Goal: Task Accomplishment & Management: Manage account settings

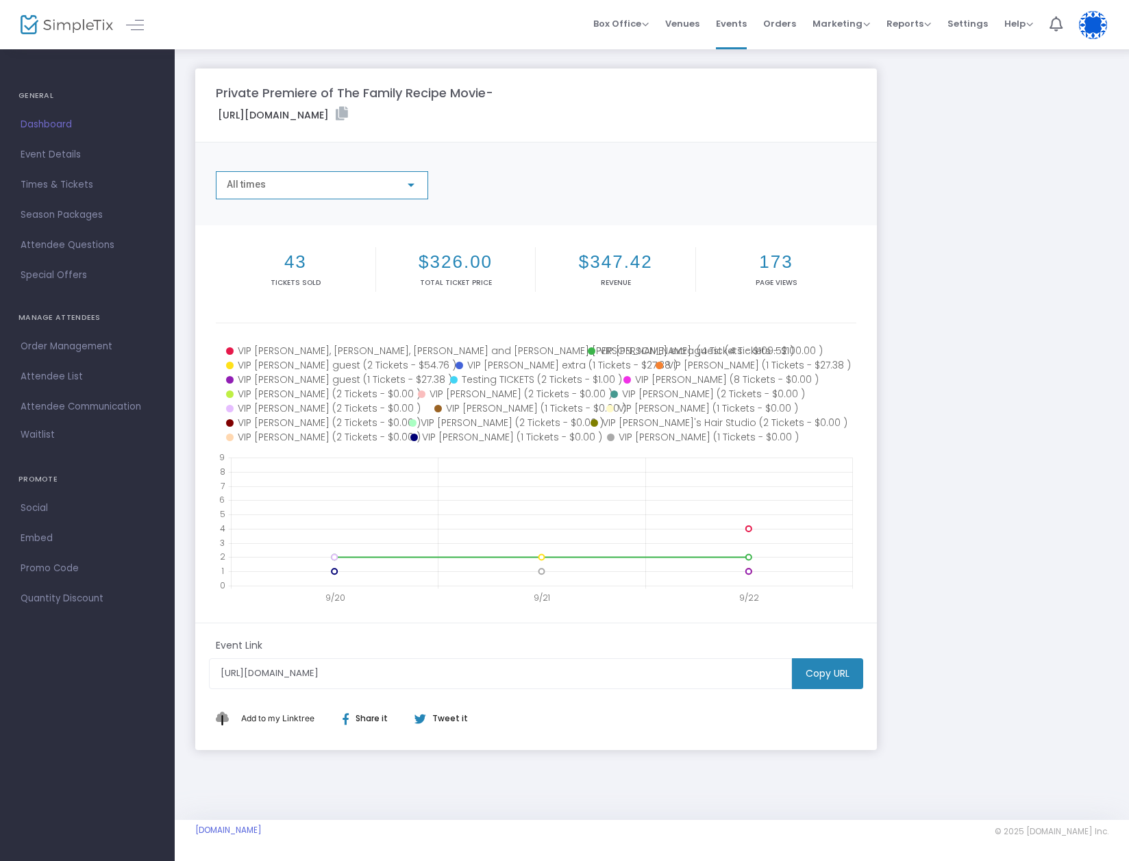
click at [404, 184] on div "All times" at bounding box center [316, 184] width 178 height 11
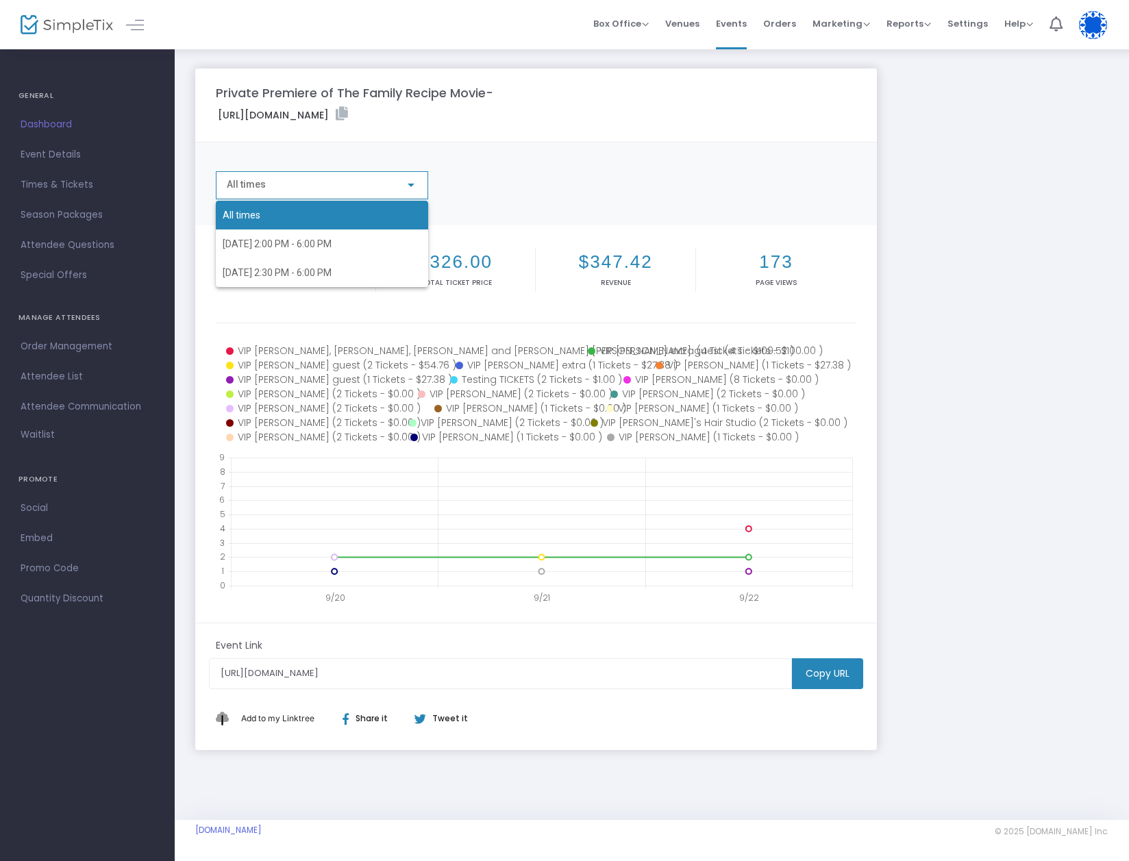
click at [955, 314] on div at bounding box center [564, 430] width 1129 height 861
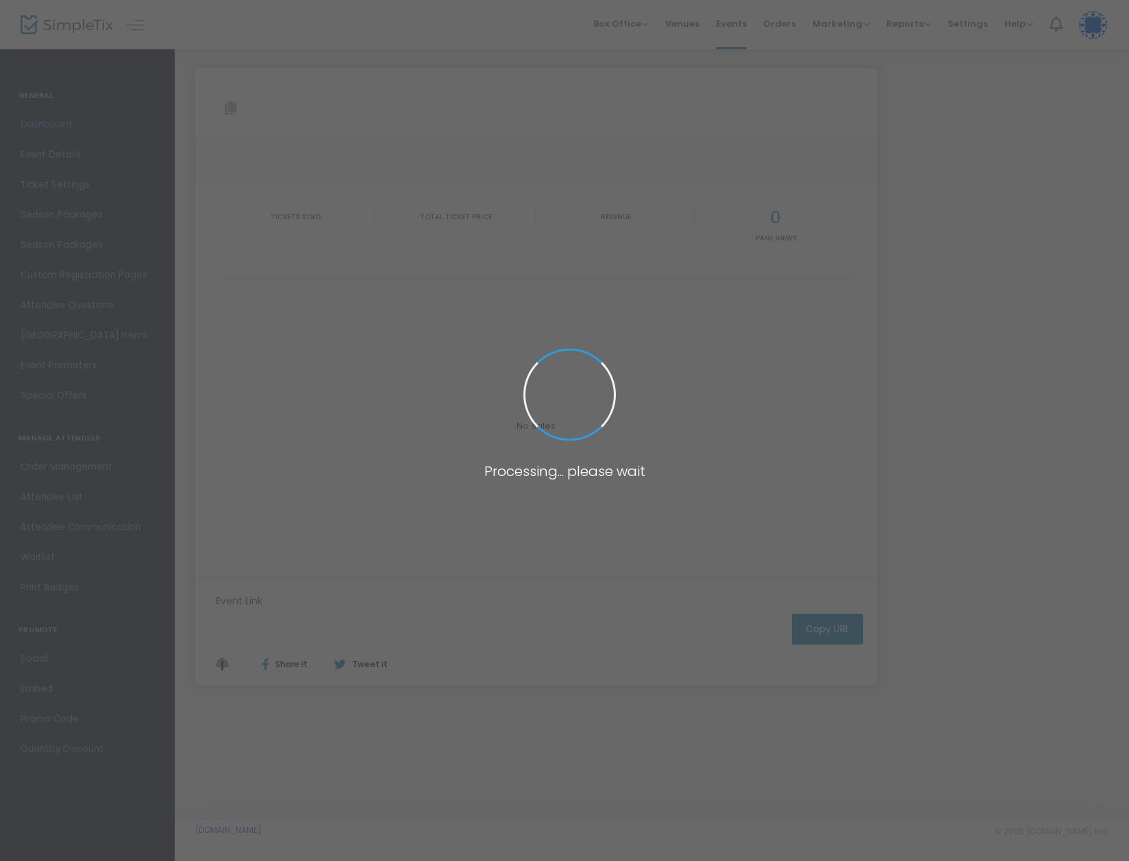
type input "[URL][DOMAIN_NAME]"
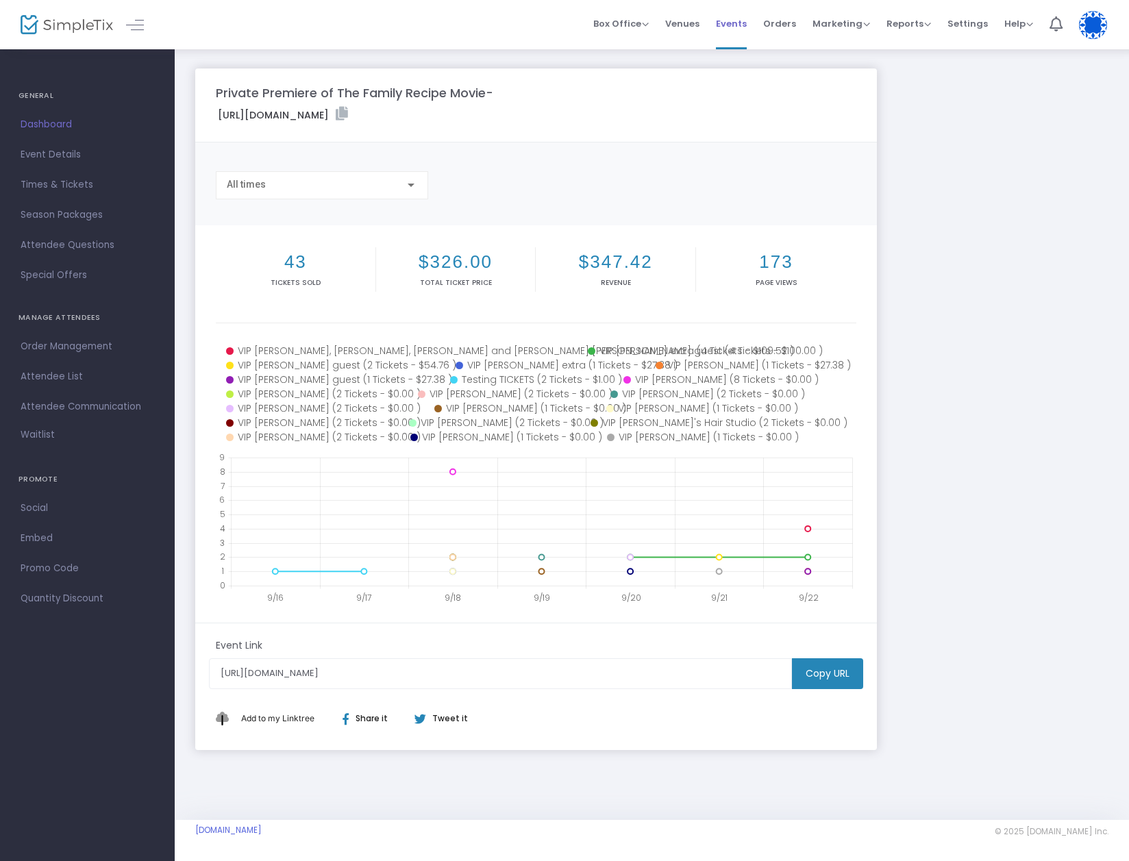
click at [738, 23] on span "Events" at bounding box center [731, 23] width 31 height 35
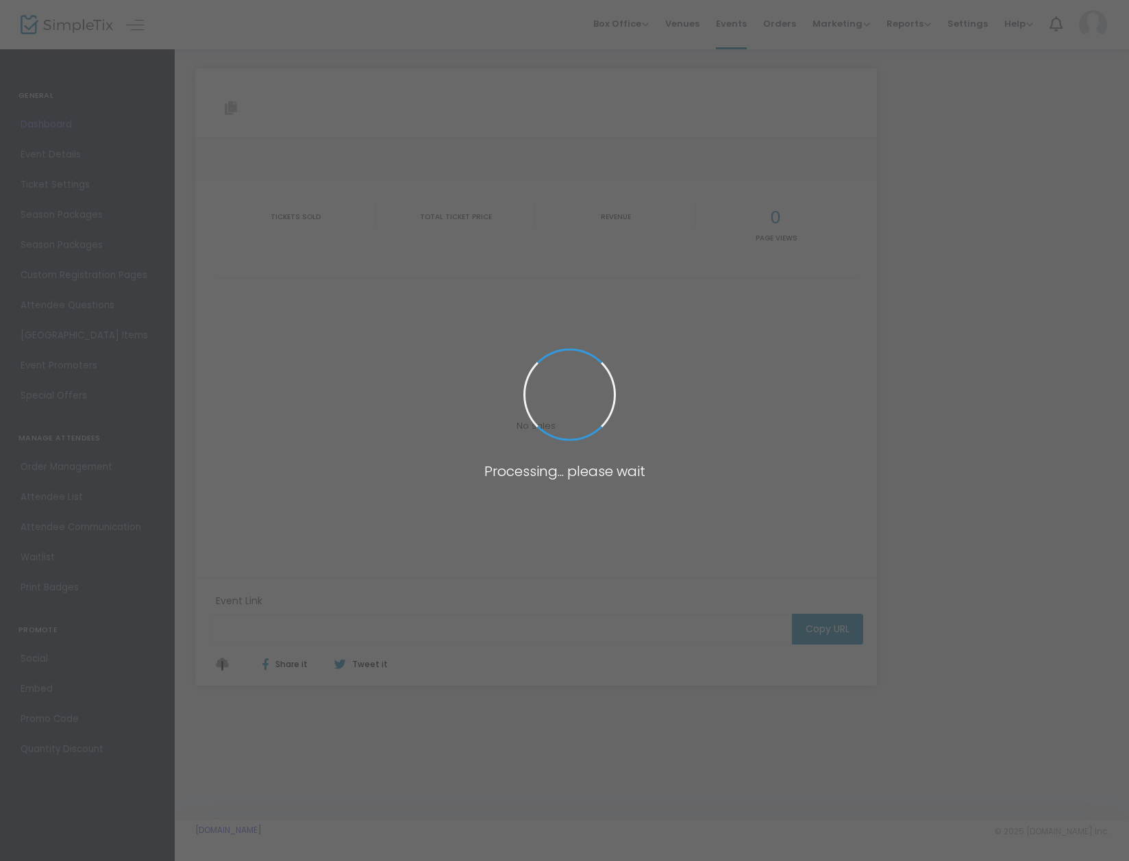
type input "[URL][DOMAIN_NAME]"
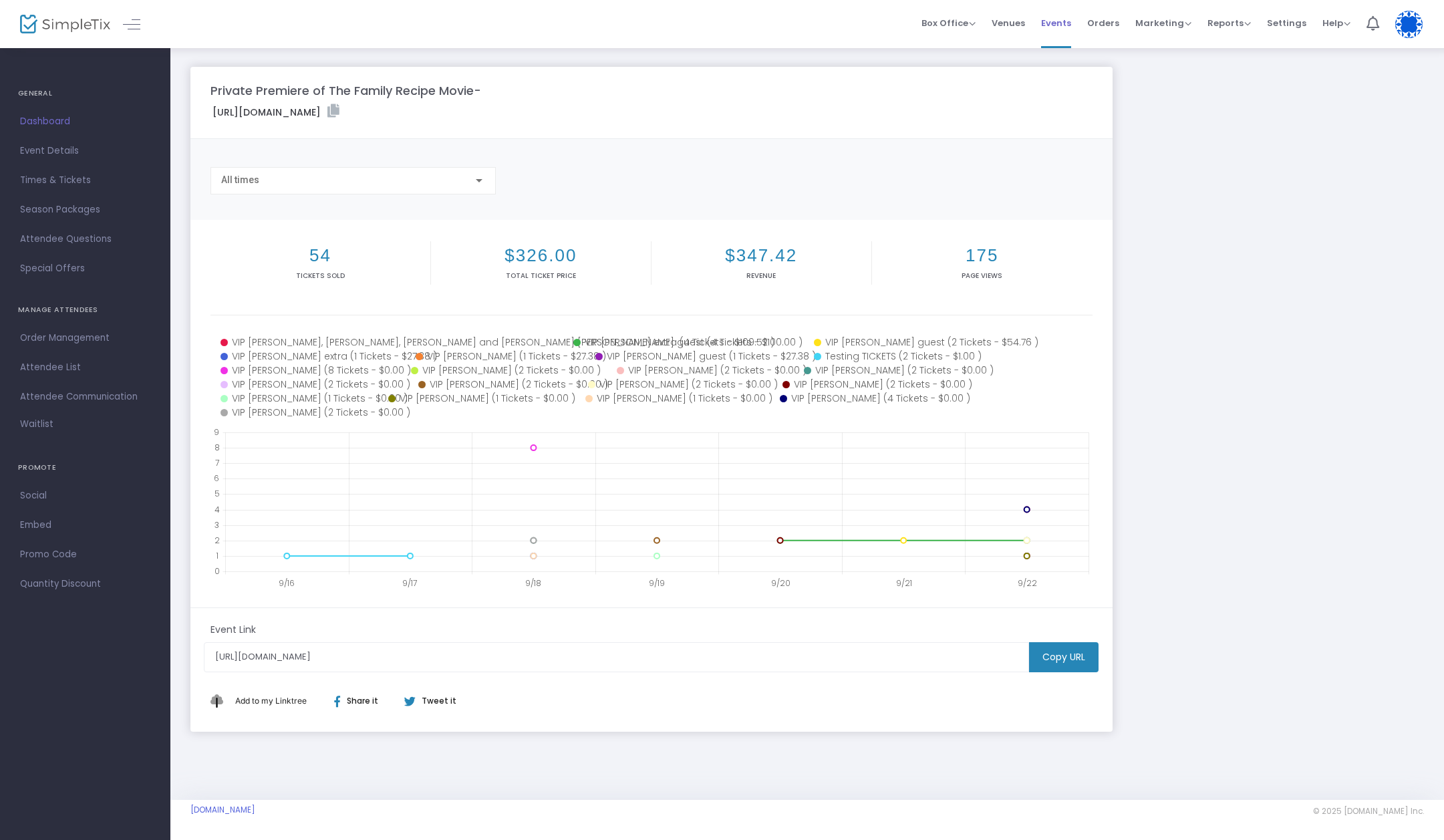
click at [1060, 22] on span "Events" at bounding box center [1056, 22] width 30 height 34
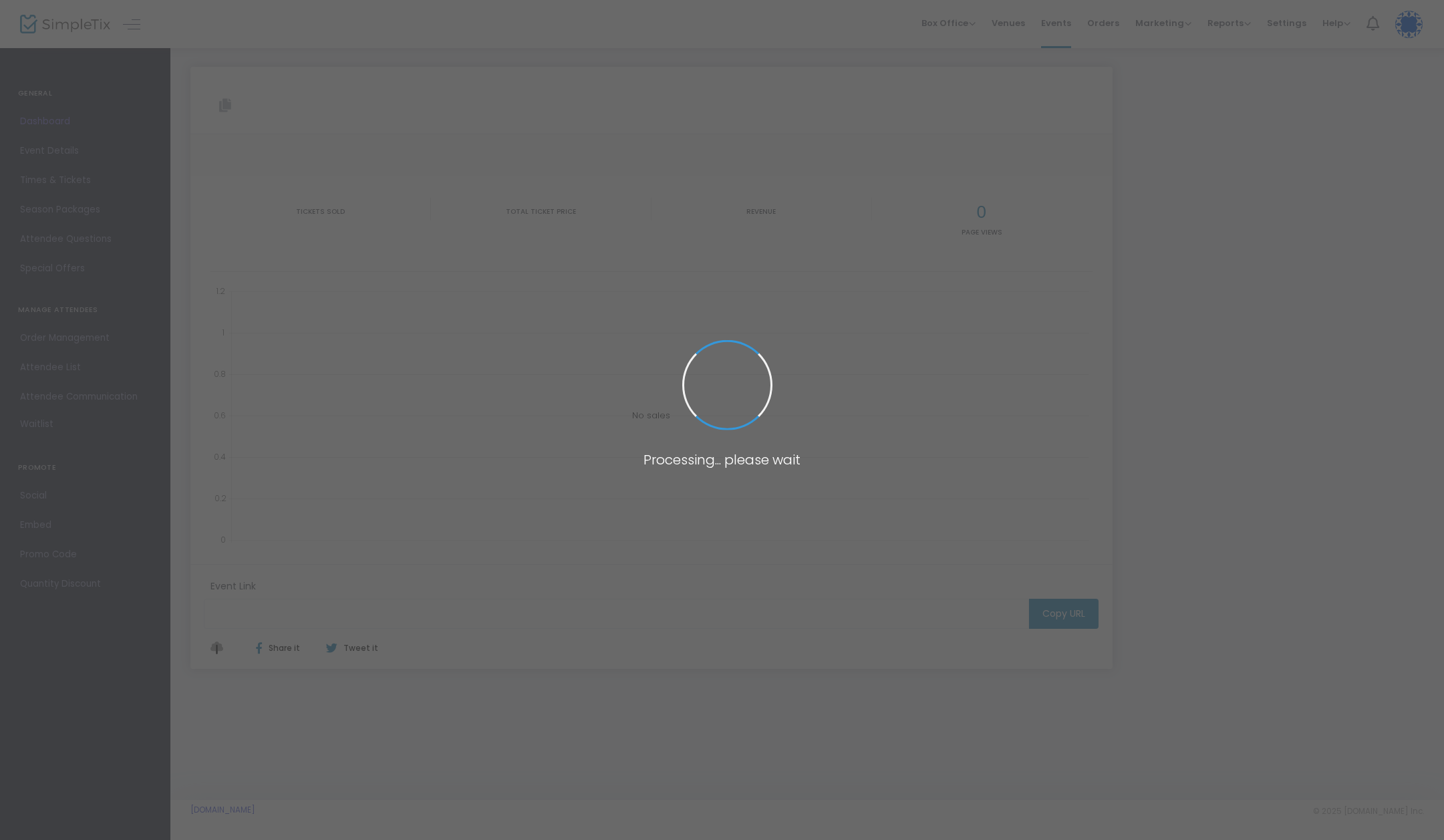
type input "[URL][DOMAIN_NAME]"
type input "https://www.simpletix.com/e/private-premiere-of-the-family-recipe-movi-tickets-…"
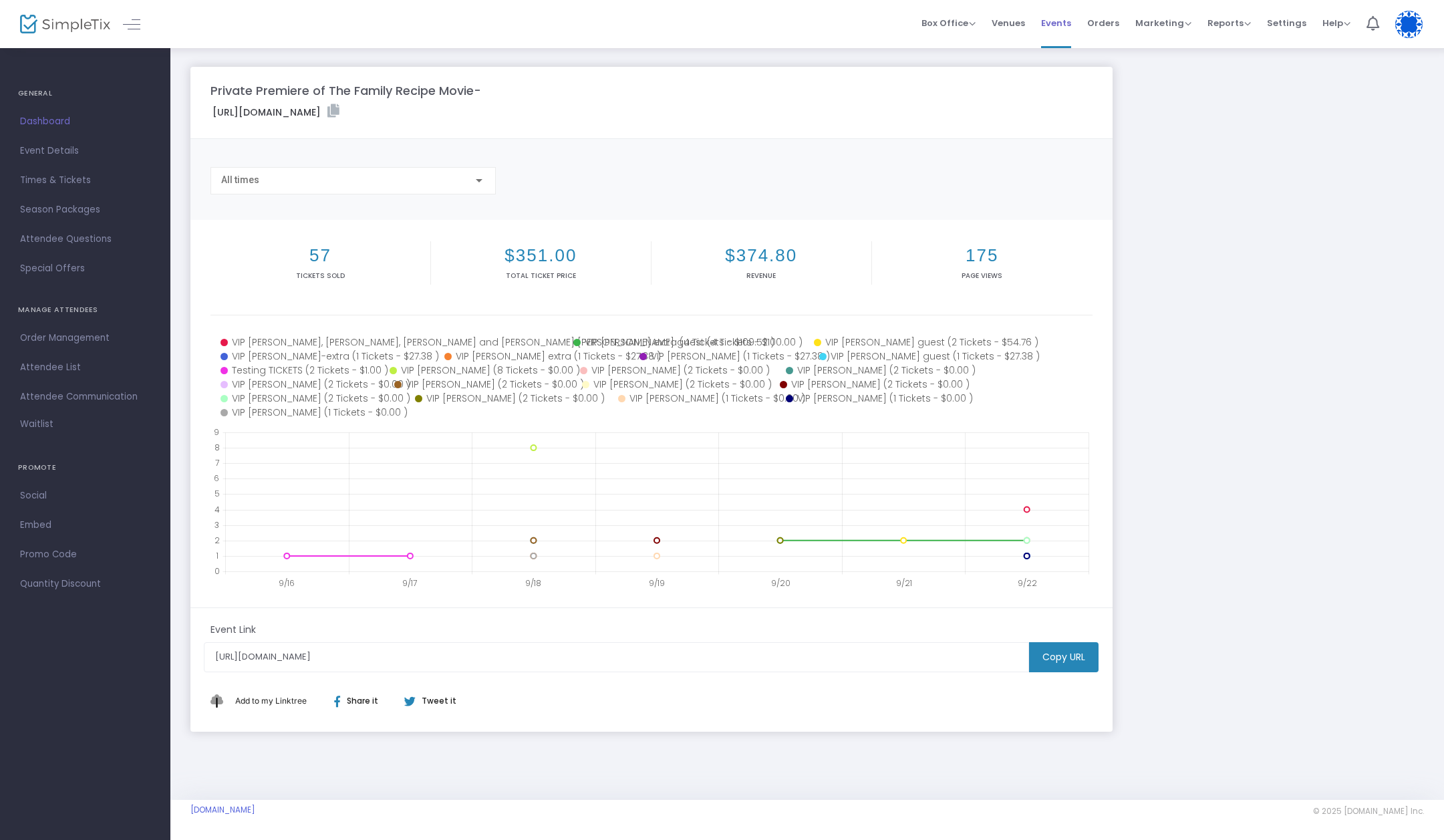
click at [1061, 20] on span "Events" at bounding box center [1056, 22] width 30 height 34
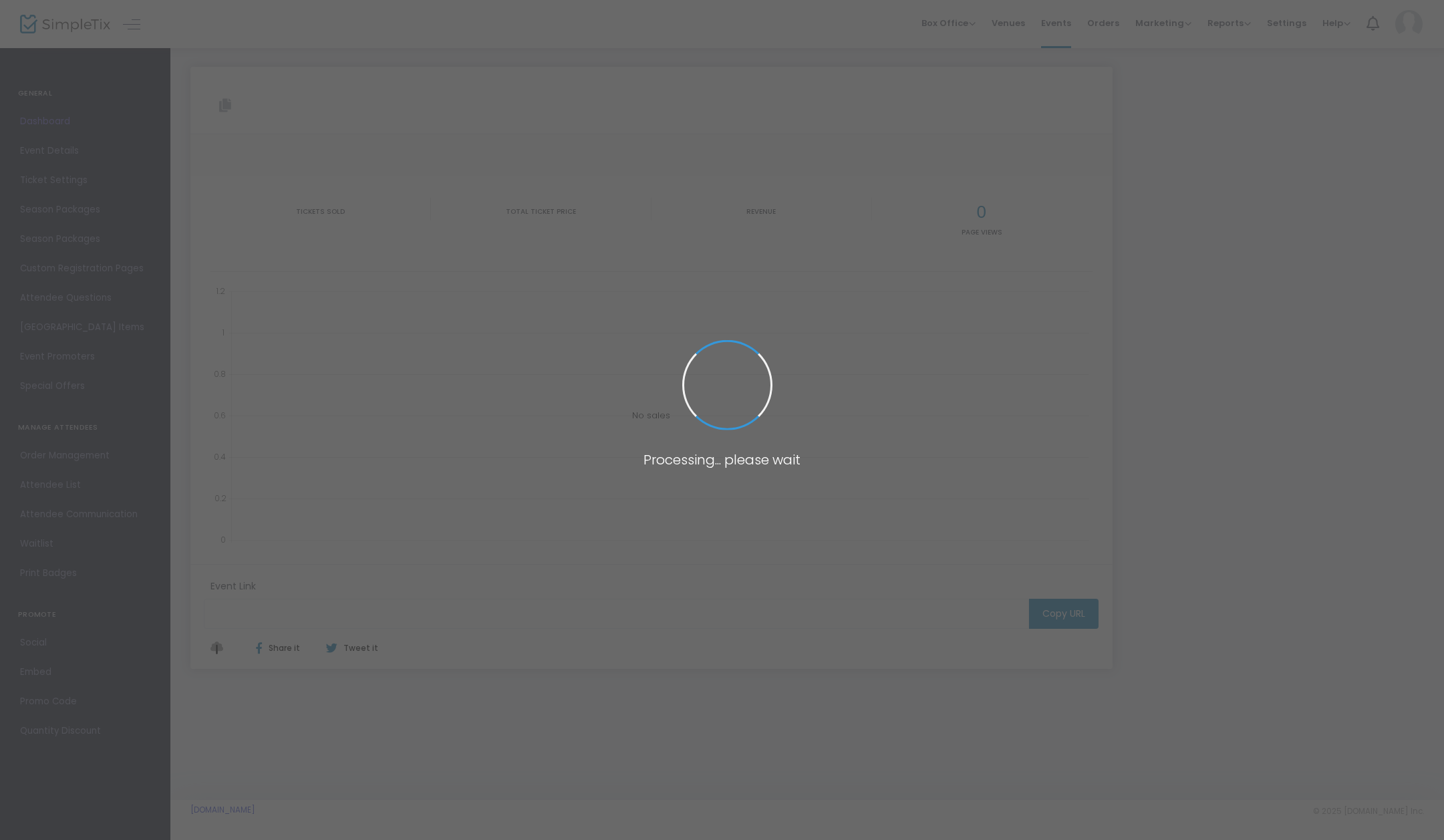
type input "[URL][DOMAIN_NAME]"
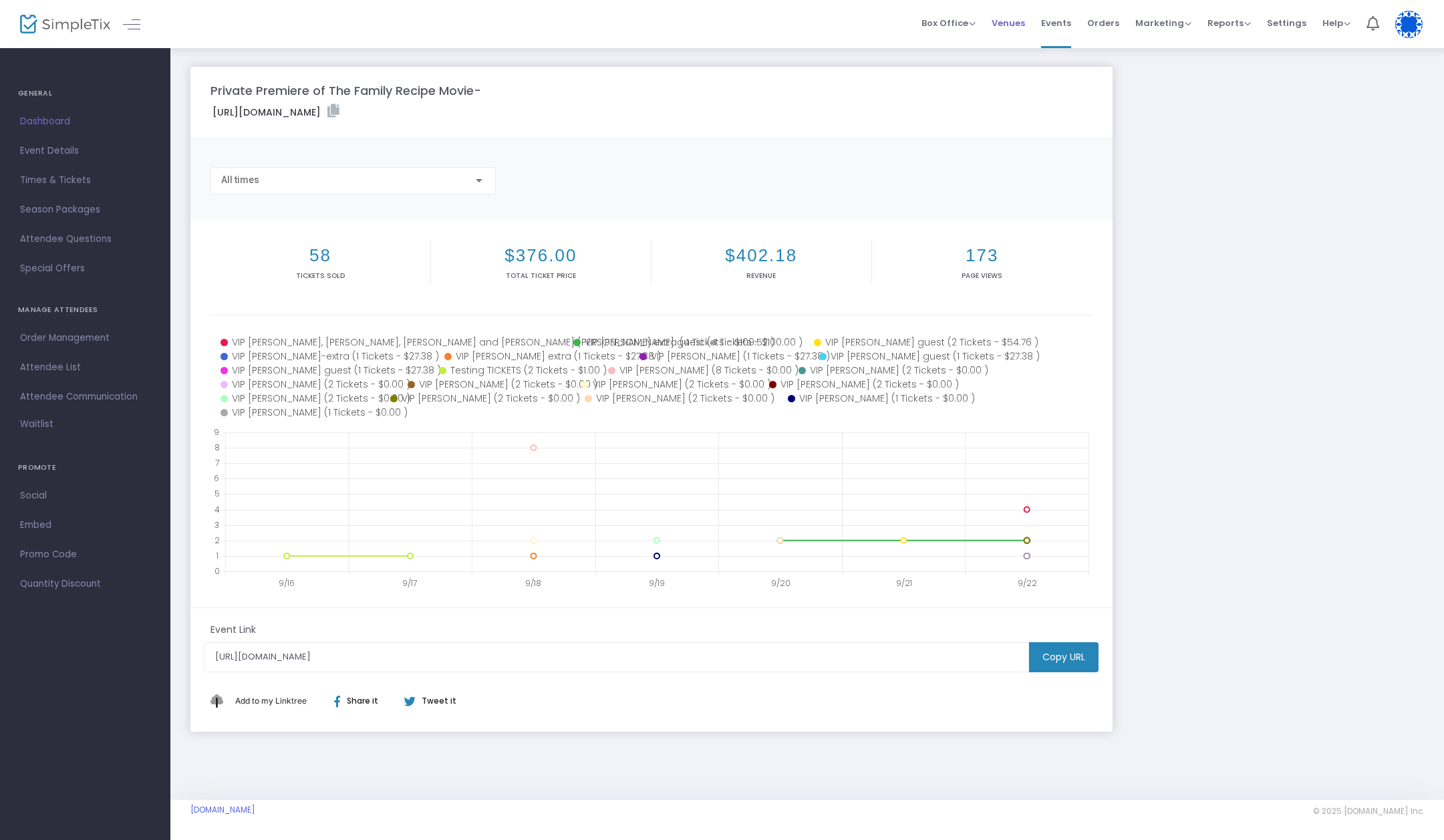
click at [1008, 20] on span "Venues" at bounding box center [1008, 22] width 33 height 34
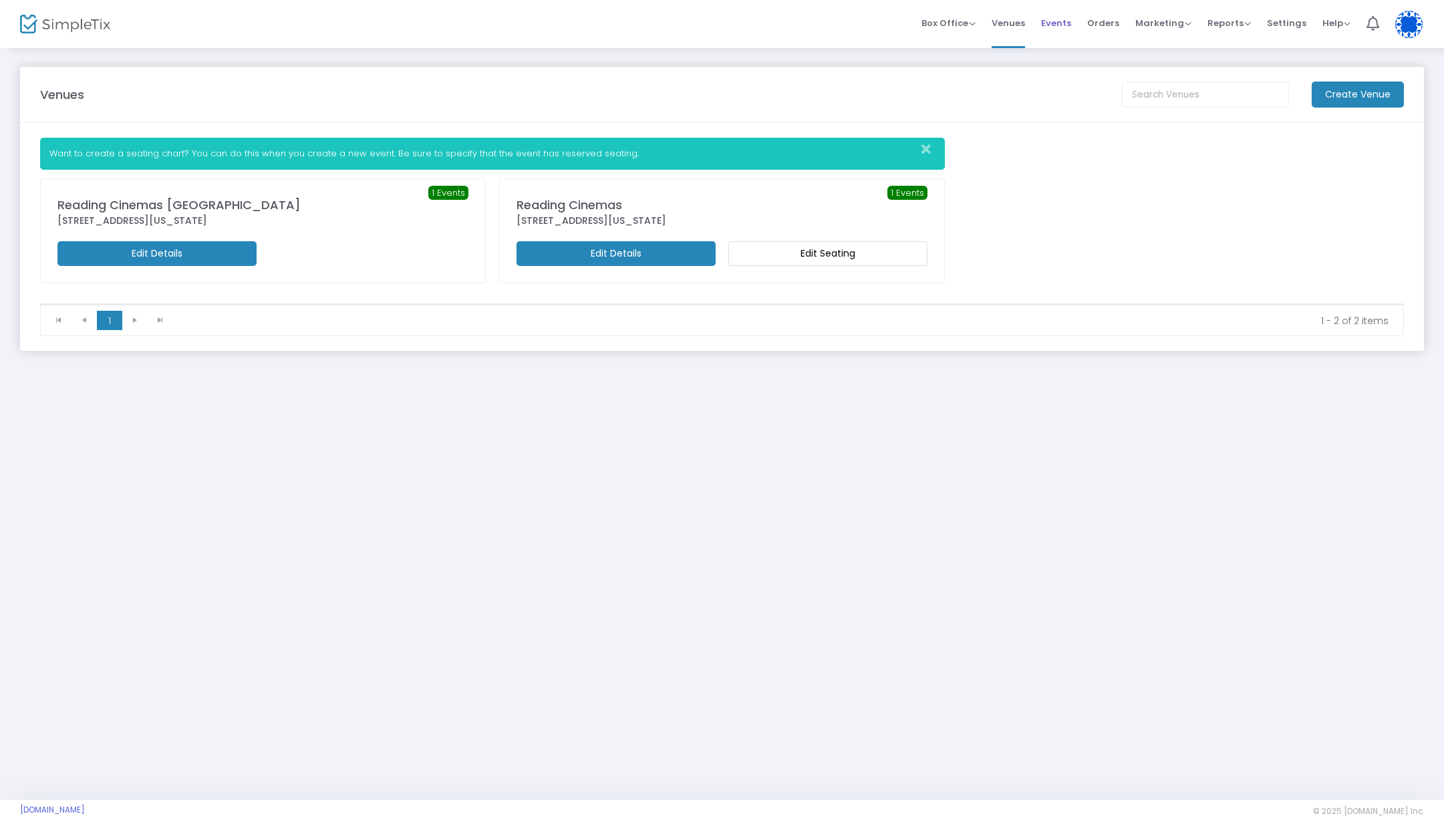
click at [1061, 20] on span "Events" at bounding box center [1056, 22] width 30 height 34
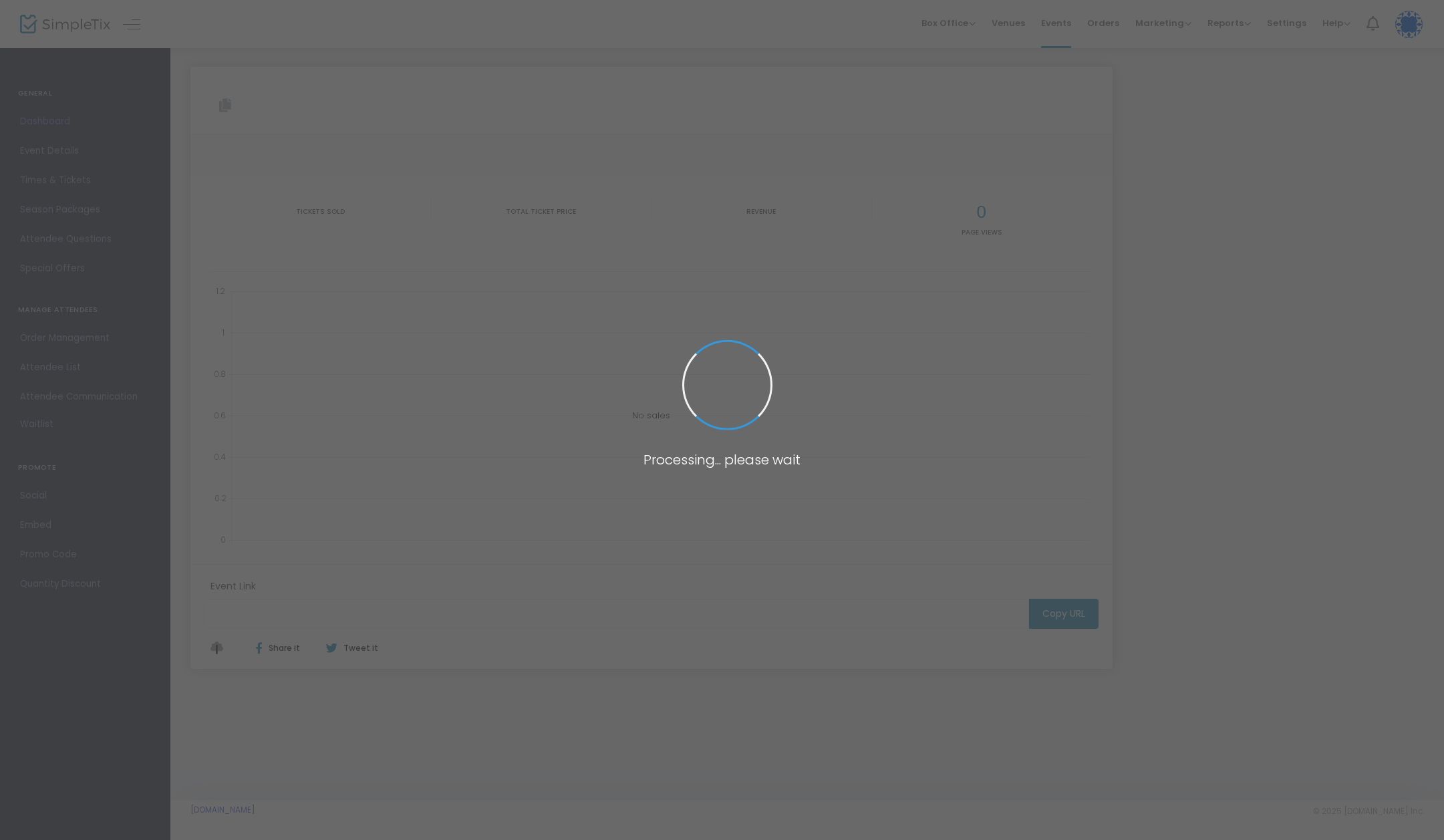
type input "[URL][DOMAIN_NAME]"
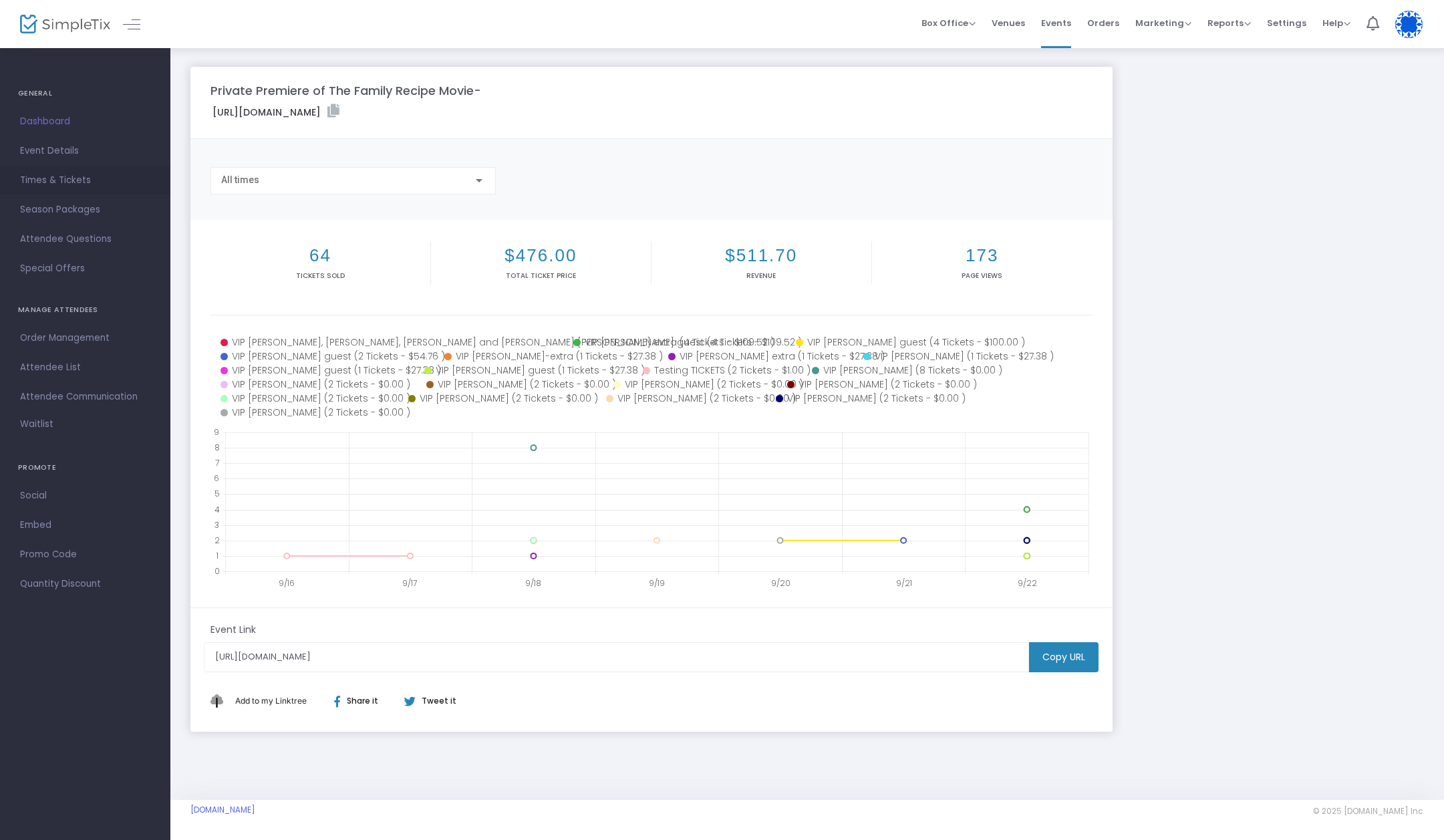
click at [45, 179] on span "Times & Tickets" at bounding box center [86, 180] width 131 height 18
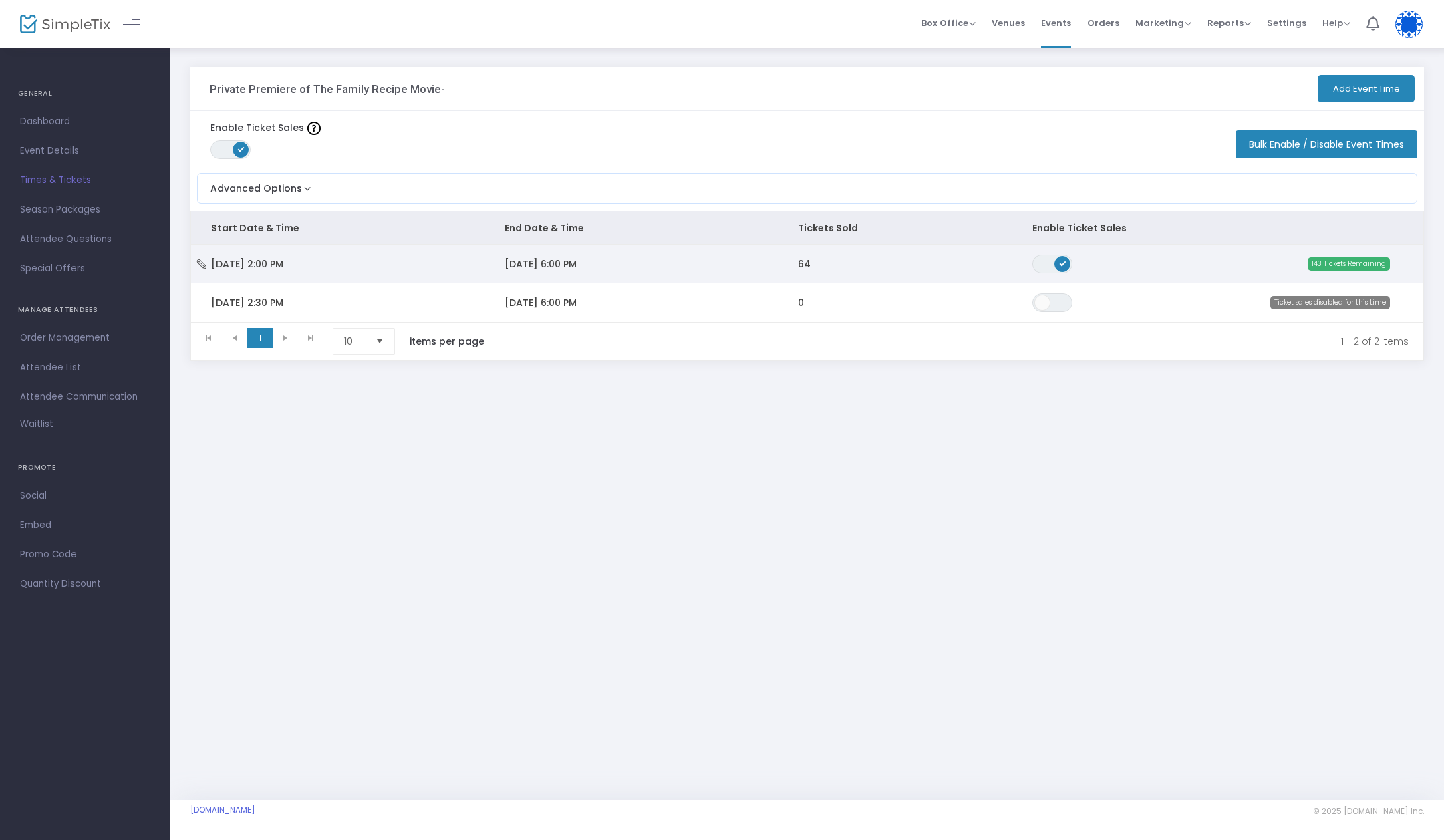
click at [274, 260] on span "[DATE] 2:00 PM" at bounding box center [247, 264] width 72 height 14
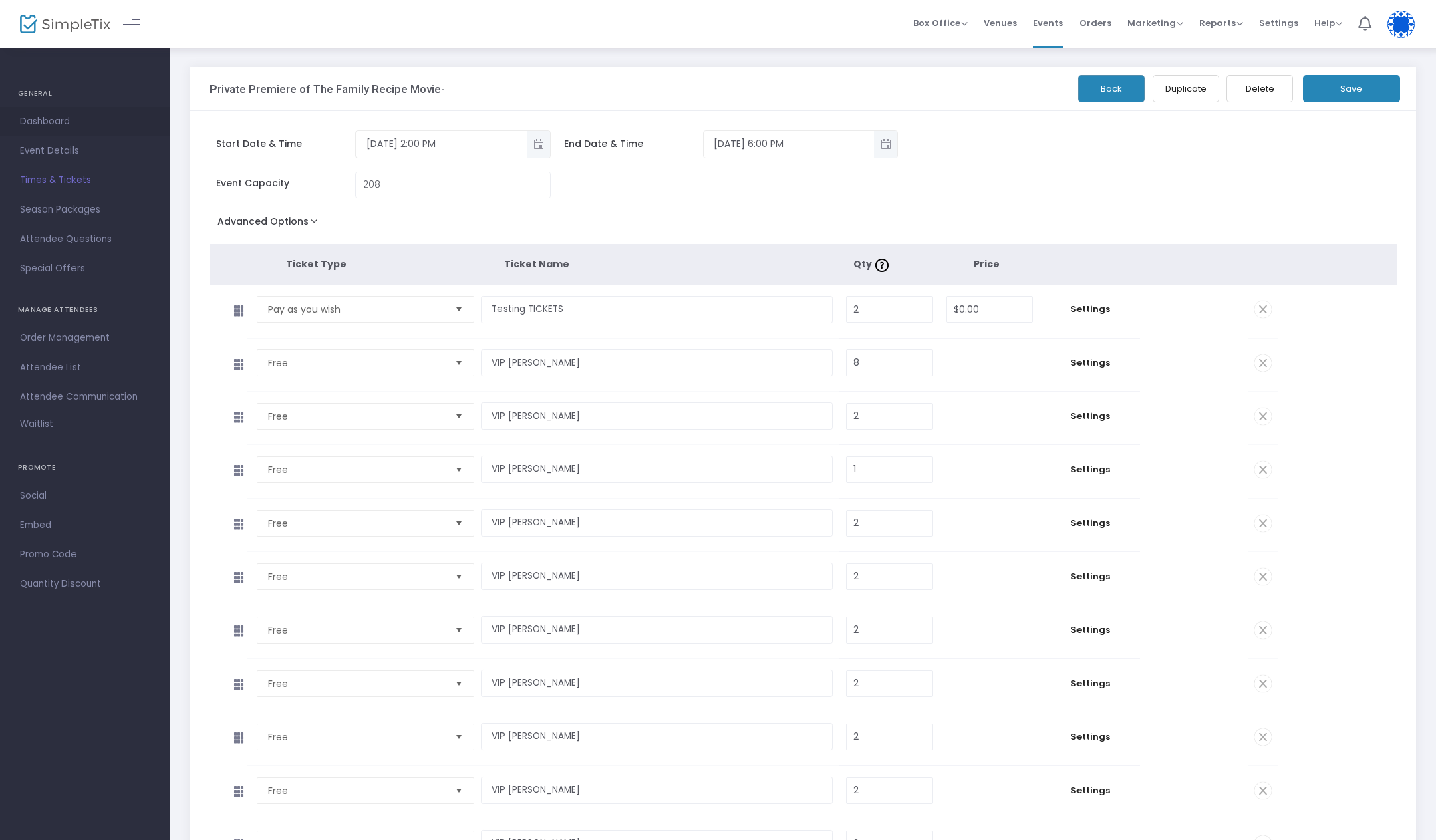
click at [50, 119] on span "Dashboard" at bounding box center [86, 122] width 131 height 18
